Goal: Task Accomplishment & Management: Manage account settings

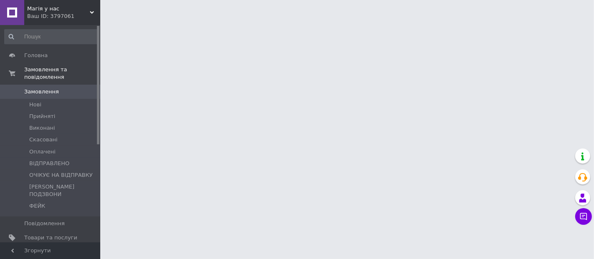
click at [63, 3] on div "Магія у нас Ваш ID: 3797061" at bounding box center [62, 12] width 76 height 25
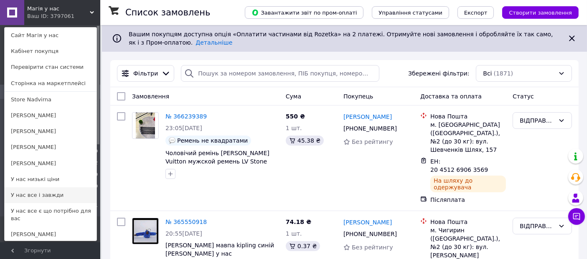
click at [37, 193] on link "У нас все і завжди" at bounding box center [51, 196] width 92 height 16
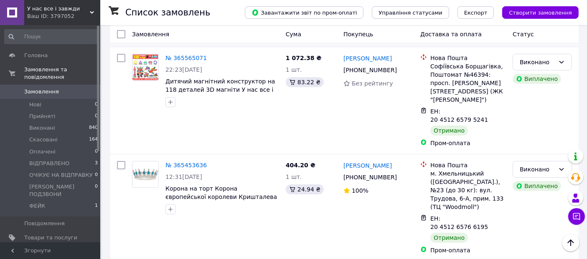
scroll to position [185, 0]
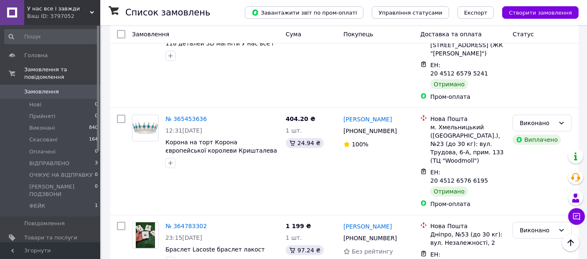
click at [34, 11] on span "У нас все і завжди" at bounding box center [58, 9] width 63 height 8
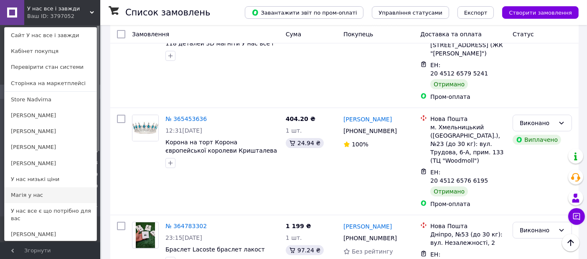
click at [33, 198] on link "Магія у нас" at bounding box center [51, 196] width 92 height 16
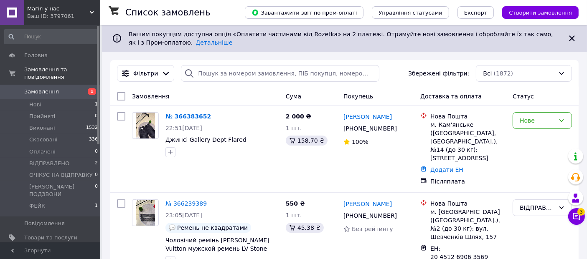
click at [569, 213] on button "Чат з покупцем 3" at bounding box center [576, 216] width 17 height 17
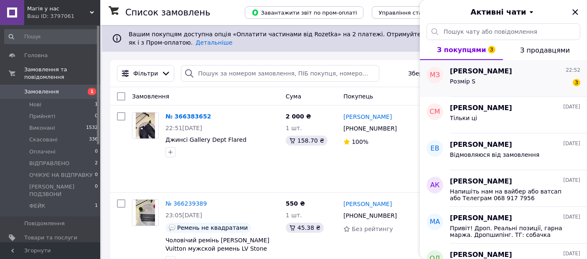
click at [536, 84] on div "Розмір S 3" at bounding box center [515, 82] width 130 height 13
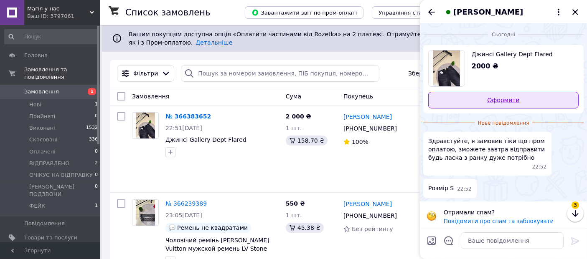
scroll to position [3, 0]
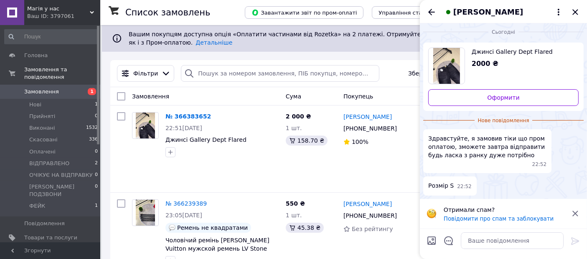
click at [579, 6] on div "Макар Загоруйко" at bounding box center [503, 11] width 167 height 23
click at [578, 9] on icon "Закрити" at bounding box center [575, 12] width 10 height 10
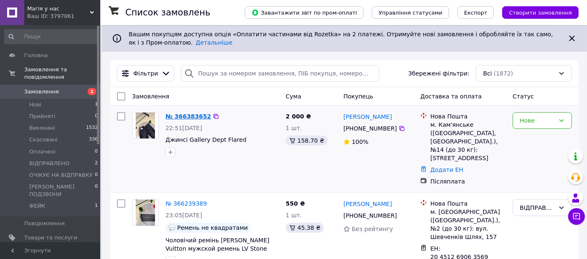
click at [181, 116] on link "№ 366383652" at bounding box center [188, 116] width 46 height 7
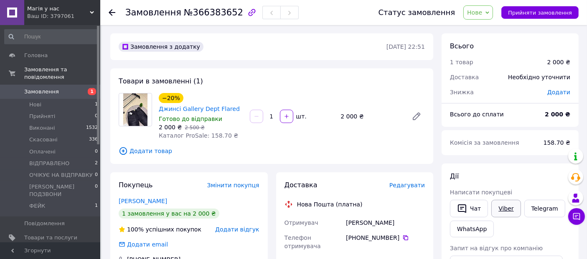
click at [510, 205] on link "Viber" at bounding box center [505, 209] width 29 height 18
click at [33, 89] on link "Замовлення 1" at bounding box center [51, 92] width 103 height 14
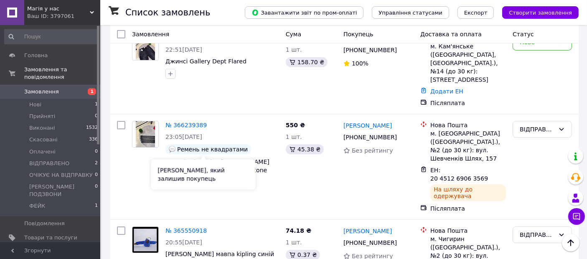
scroll to position [8, 0]
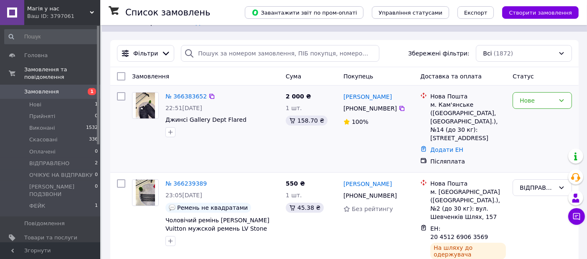
scroll to position [46, 0]
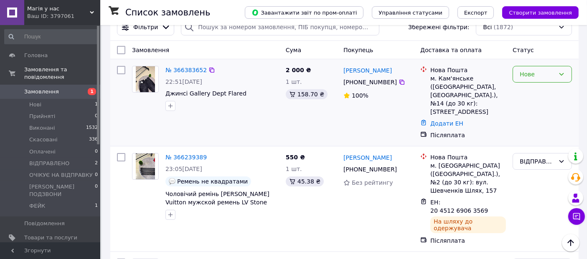
click at [532, 80] on div "Нове" at bounding box center [541, 74] width 59 height 17
click at [191, 67] on link "№ 366383652" at bounding box center [185, 70] width 41 height 7
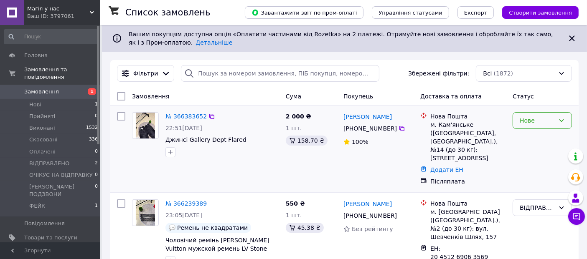
click at [535, 115] on div "Нове" at bounding box center [541, 120] width 59 height 17
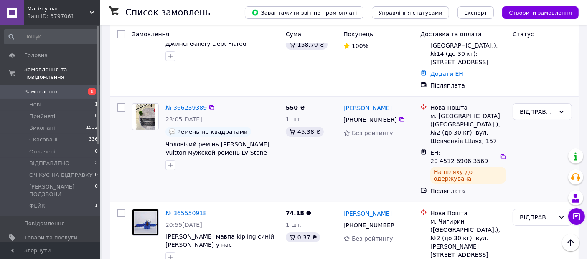
scroll to position [46, 0]
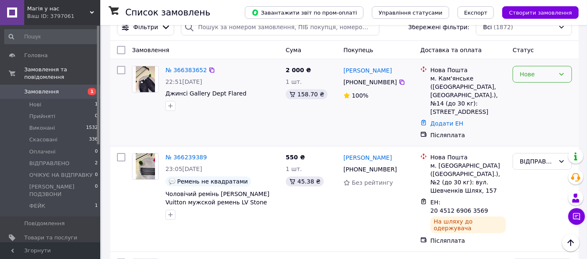
click at [544, 74] on div "Нове" at bounding box center [537, 74] width 35 height 9
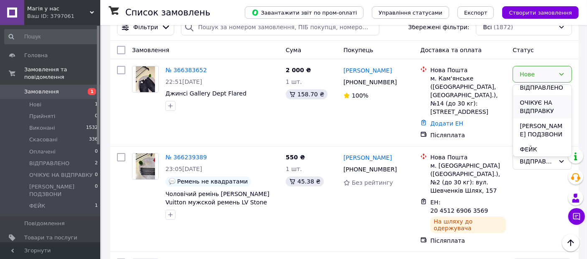
click at [538, 105] on li "ОЧІКУЄ НА ВІДПРАВКУ" at bounding box center [542, 106] width 58 height 23
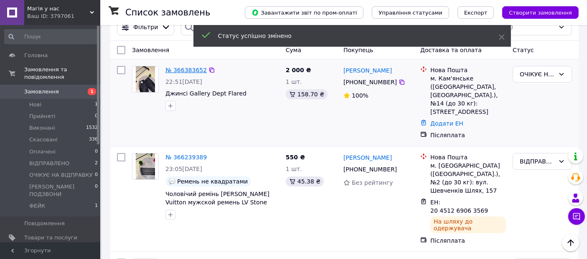
click at [187, 68] on link "№ 366383652" at bounding box center [185, 70] width 41 height 7
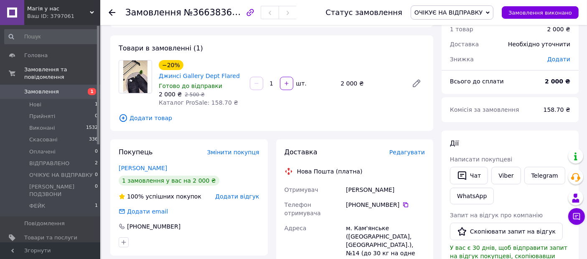
scroll to position [46, 0]
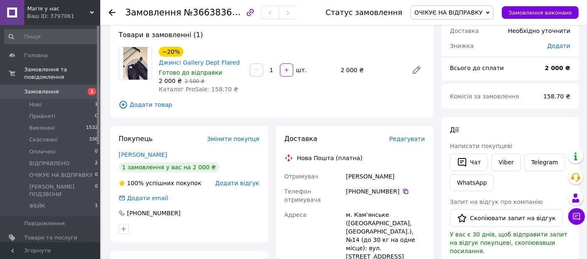
click at [51, 88] on link "Замовлення 1" at bounding box center [51, 92] width 103 height 14
